Goal: Task Accomplishment & Management: Complete application form

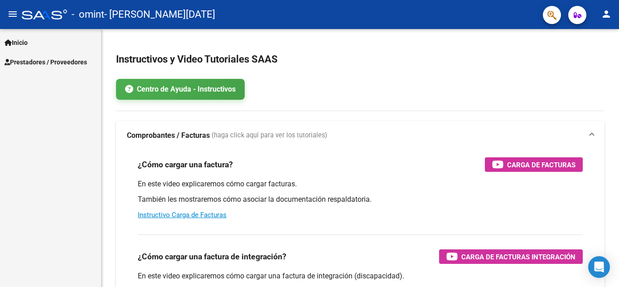
click at [29, 60] on span "Prestadores / Proveedores" at bounding box center [46, 62] width 83 height 10
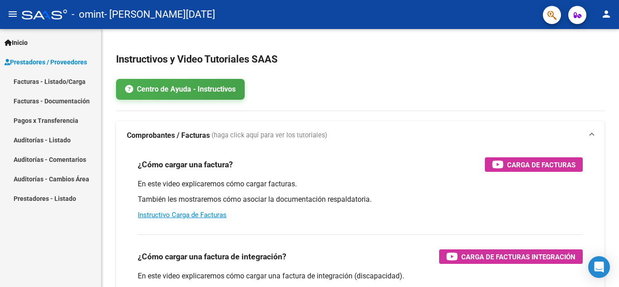
click at [54, 85] on link "Facturas - Listado/Carga" at bounding box center [50, 81] width 101 height 19
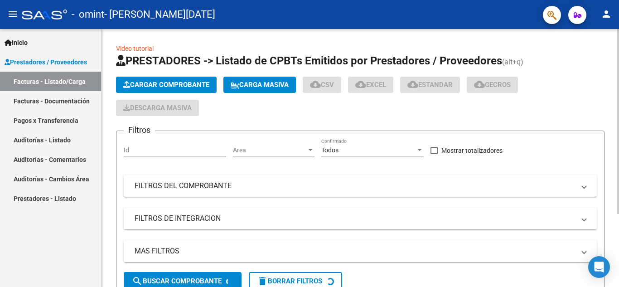
click at [144, 86] on span "Cargar Comprobante" at bounding box center [166, 85] width 86 height 8
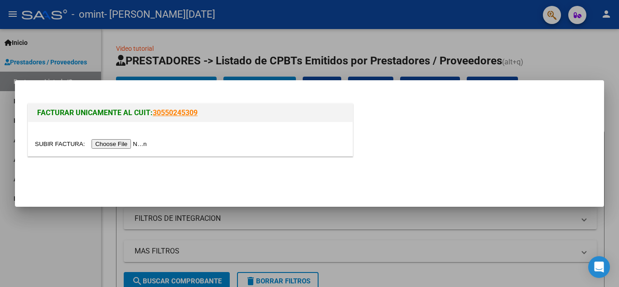
click at [112, 142] on input "file" at bounding box center [92, 144] width 115 height 10
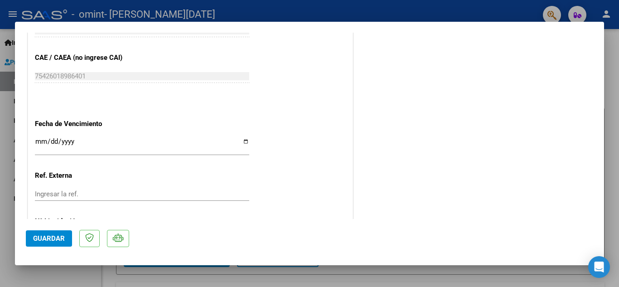
scroll to position [538, 0]
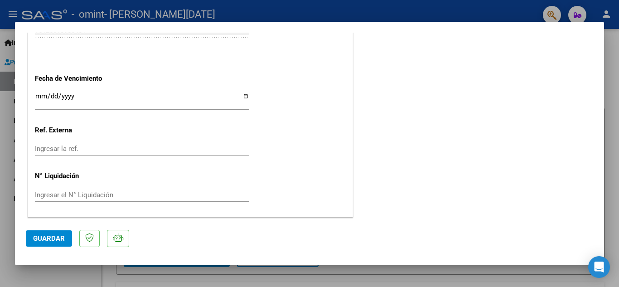
click at [39, 236] on span "Guardar" at bounding box center [49, 238] width 32 height 8
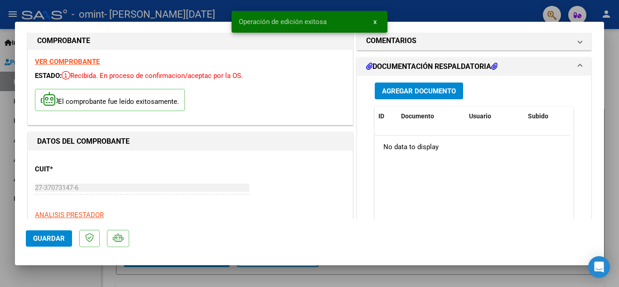
scroll to position [0, 0]
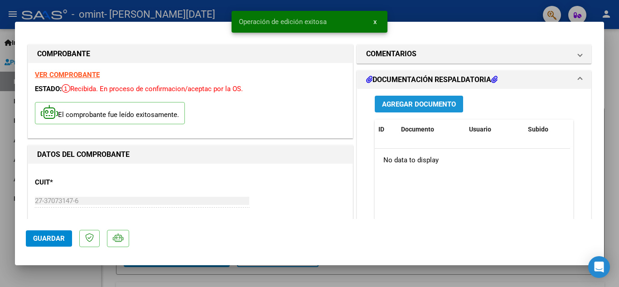
click at [435, 107] on span "Agregar Documento" at bounding box center [419, 104] width 74 height 8
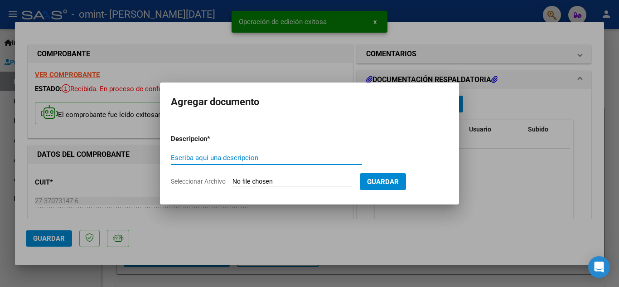
click at [245, 159] on input "Escriba aquí una descripcion" at bounding box center [266, 158] width 191 height 8
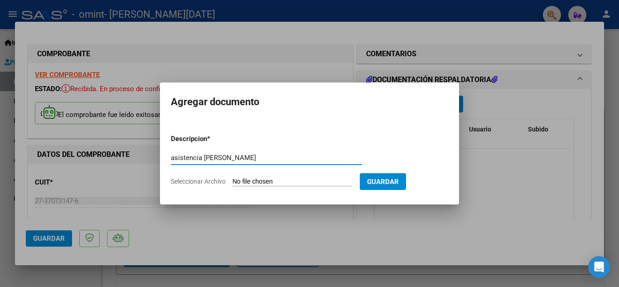
type input "asistencia [PERSON_NAME]"
click at [256, 180] on input "Seleccionar Archivo" at bounding box center [293, 182] width 120 height 9
type input "C:\fakepath\Escáner_20251015.png"
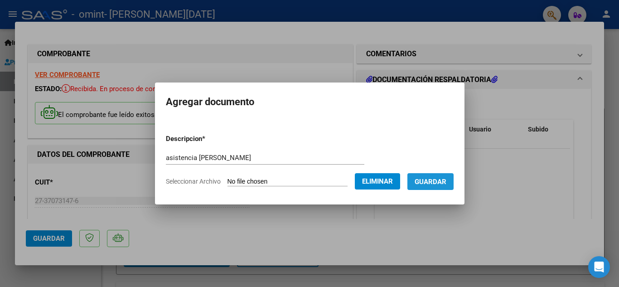
click at [444, 178] on span "Guardar" at bounding box center [431, 182] width 32 height 8
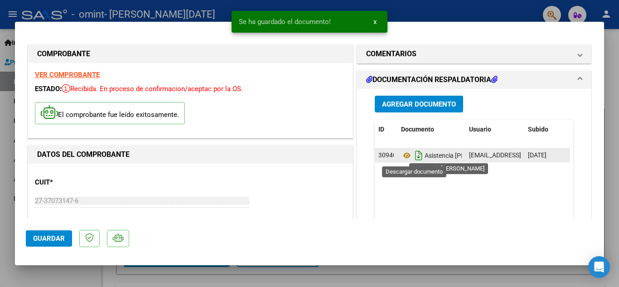
click at [413, 156] on icon "Descargar documento" at bounding box center [419, 155] width 12 height 15
click at [401, 155] on icon at bounding box center [407, 155] width 12 height 11
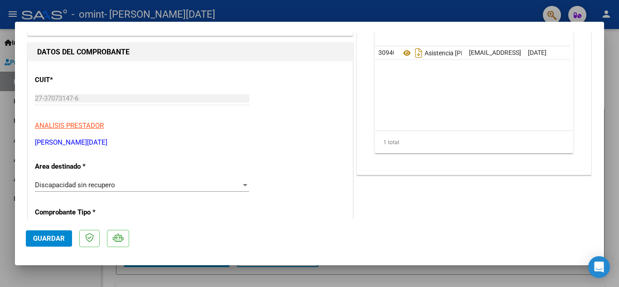
scroll to position [136, 0]
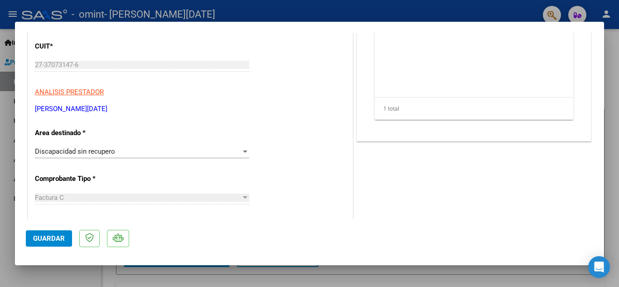
click at [56, 242] on span "Guardar" at bounding box center [49, 238] width 32 height 8
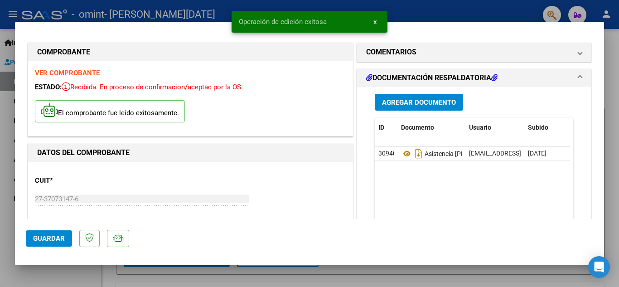
scroll to position [0, 0]
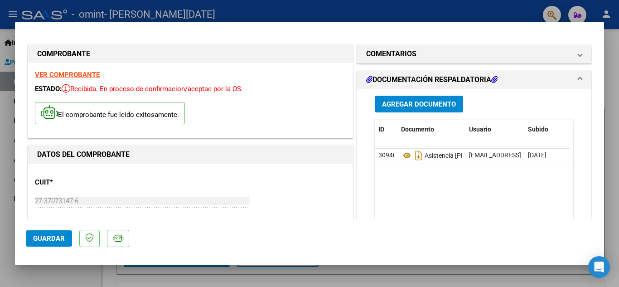
click at [442, 77] on h1 "DOCUMENTACIÓN RESPALDATORIA" at bounding box center [431, 79] width 131 height 11
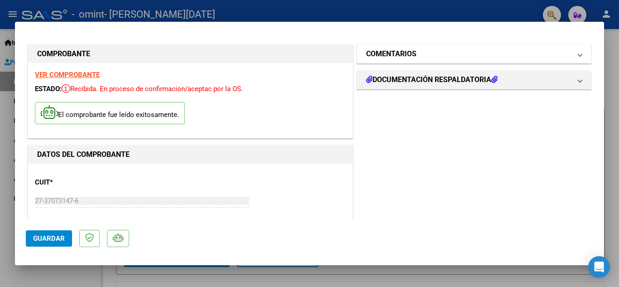
click at [483, 59] on mat-panel-title "COMENTARIOS" at bounding box center [468, 54] width 205 height 11
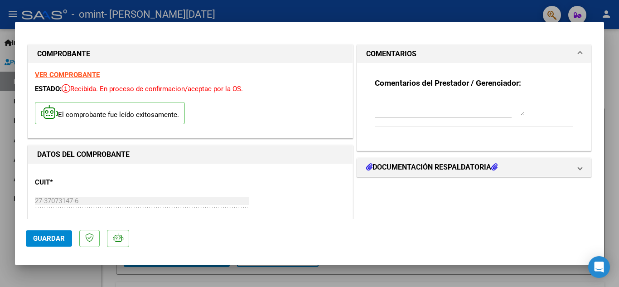
click at [463, 112] on textarea at bounding box center [450, 106] width 150 height 18
type input "$ 0,00"
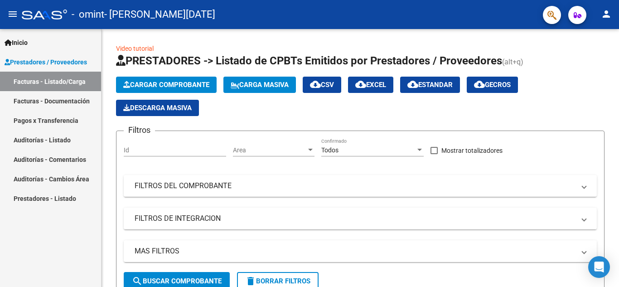
click at [63, 98] on link "Facturas - Documentación" at bounding box center [50, 100] width 101 height 19
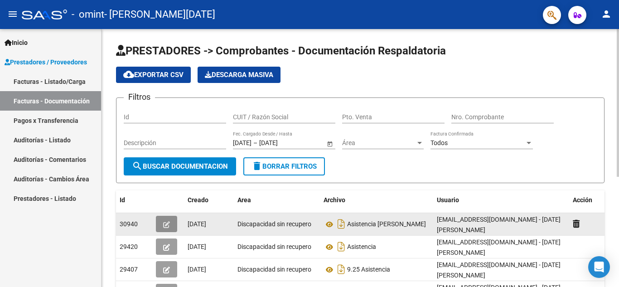
click at [169, 224] on icon "button" at bounding box center [166, 224] width 7 height 7
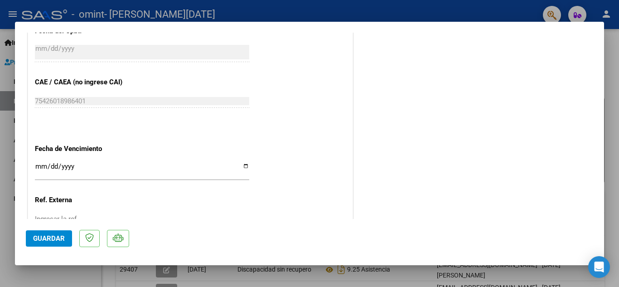
scroll to position [505, 0]
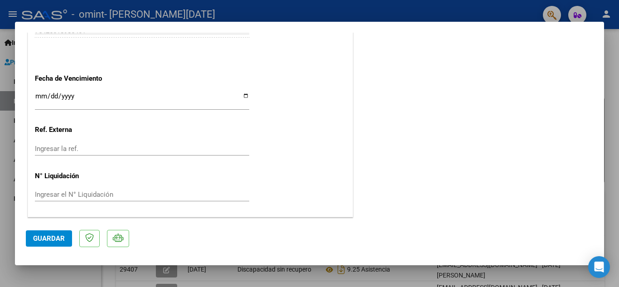
type input "$ 0,00"
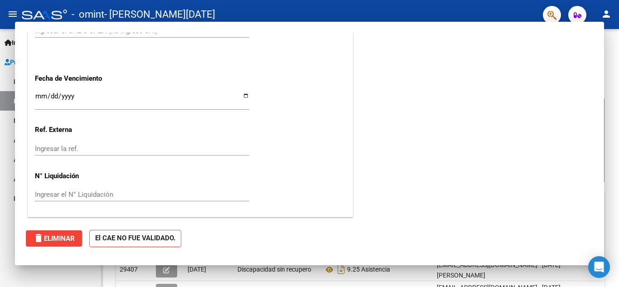
scroll to position [0, 0]
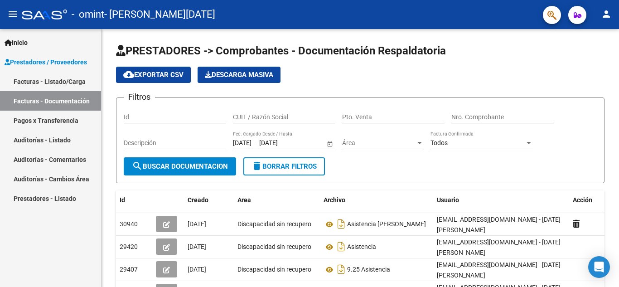
drag, startPoint x: 39, startPoint y: 83, endPoint x: 95, endPoint y: 76, distance: 56.2
click at [39, 83] on link "Facturas - Listado/Carga" at bounding box center [50, 81] width 101 height 19
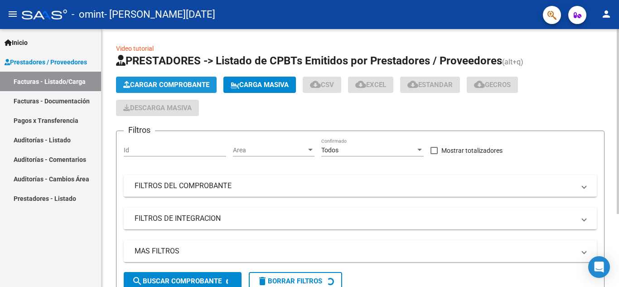
click at [144, 84] on span "Cargar Comprobante" at bounding box center [166, 85] width 86 height 8
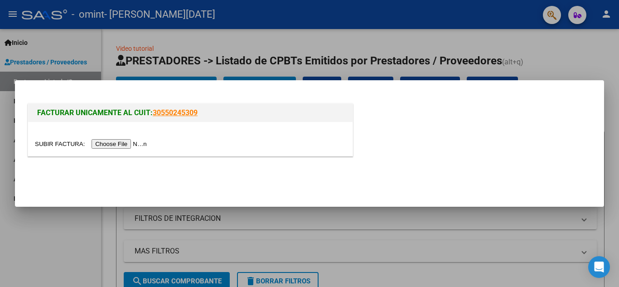
click at [122, 143] on input "file" at bounding box center [92, 144] width 115 height 10
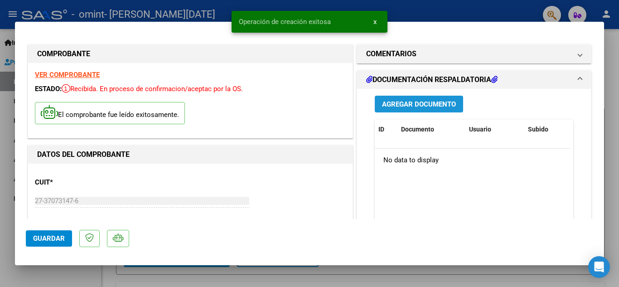
click at [384, 96] on button "Agregar Documento" at bounding box center [419, 104] width 88 height 17
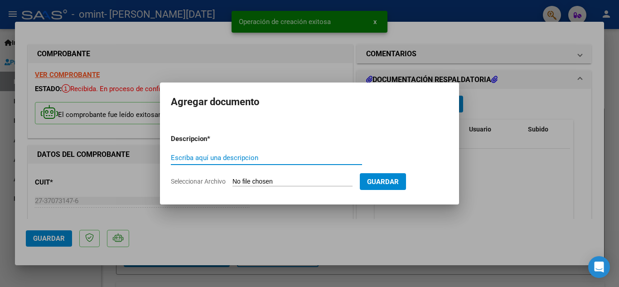
click at [242, 156] on input "Escriba aquí una descripcion" at bounding box center [266, 158] width 191 height 8
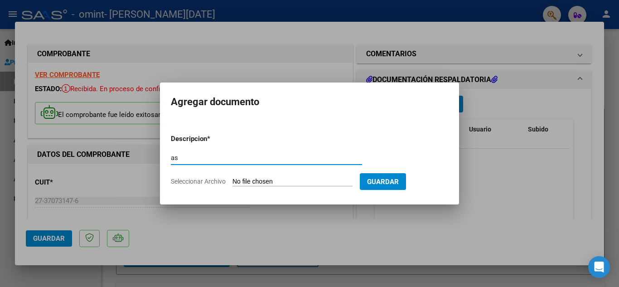
type input "as"
click at [296, 178] on input "Seleccionar Archivo" at bounding box center [293, 182] width 120 height 9
type input "C:\fakepath\Escáner_20251015.png"
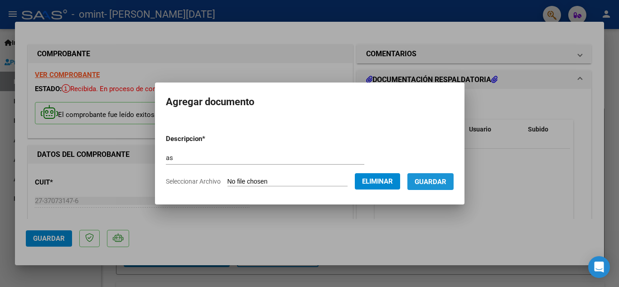
click at [447, 187] on button "Guardar" at bounding box center [431, 181] width 46 height 17
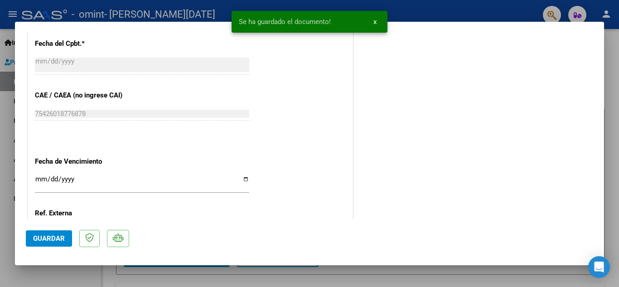
scroll to position [499, 0]
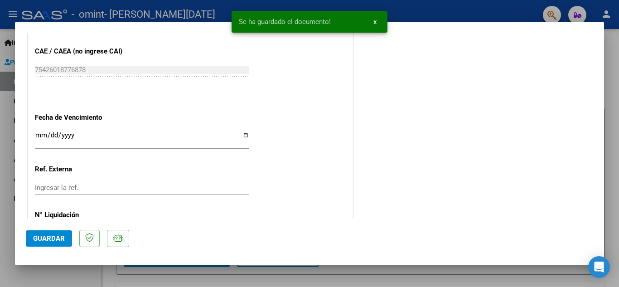
click at [53, 234] on button "Guardar" at bounding box center [49, 238] width 46 height 16
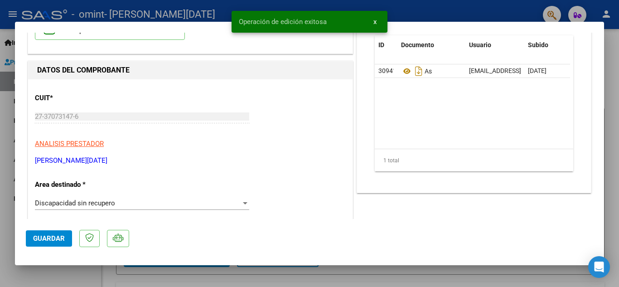
scroll to position [0, 0]
